Goal: Task Accomplishment & Management: Use online tool/utility

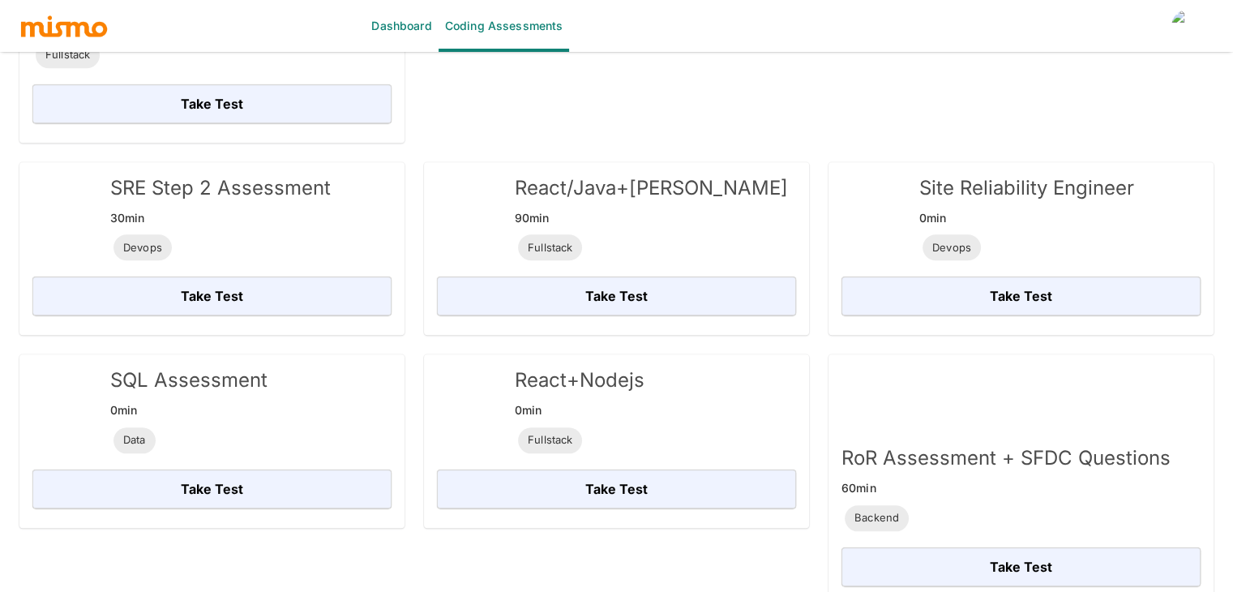
scroll to position [1703, 0]
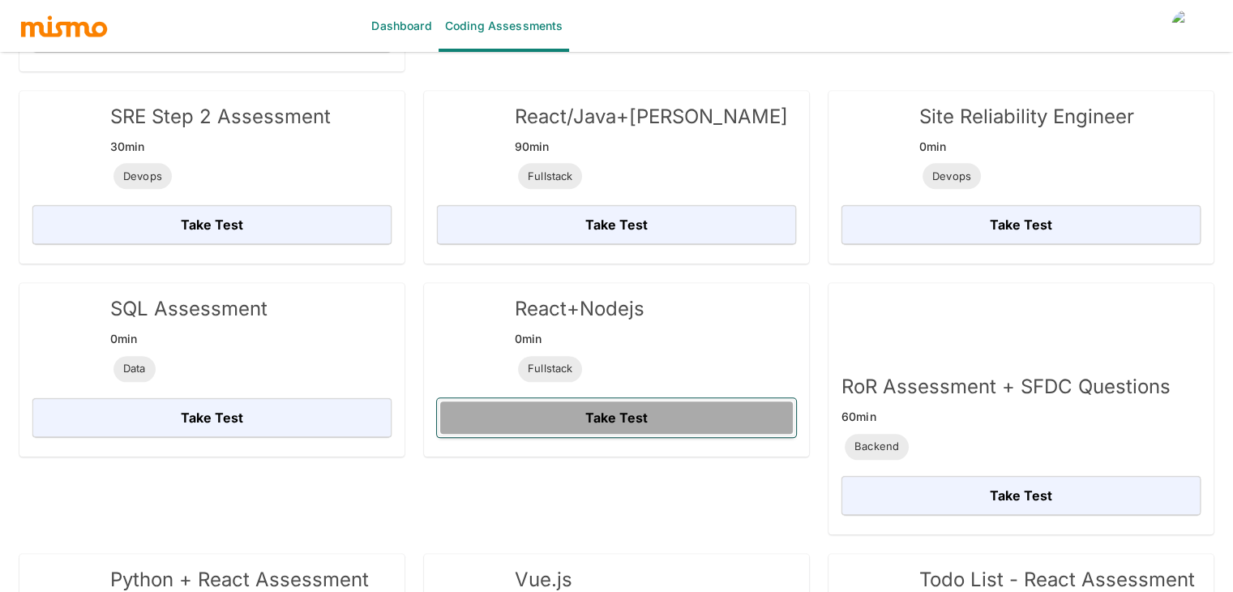
click at [616, 398] on button "Take Test" at bounding box center [616, 417] width 359 height 39
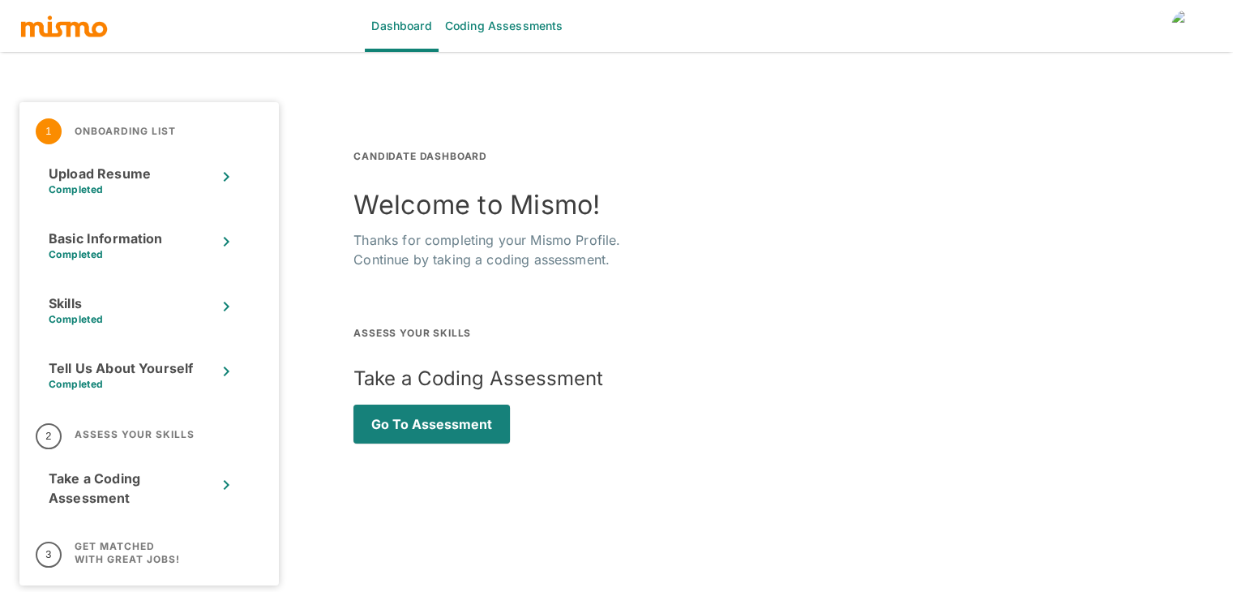
click at [495, 26] on link "Coding Assessments" at bounding box center [504, 26] width 131 height 52
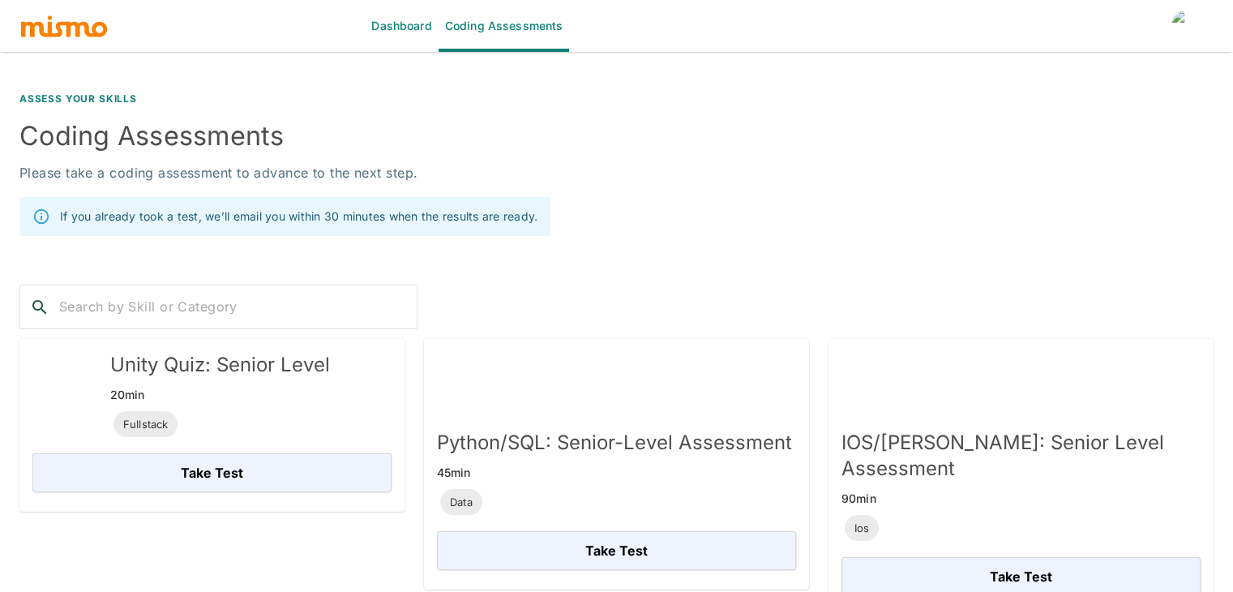
click at [393, 29] on link "Dashboard" at bounding box center [401, 26] width 73 height 52
